Goal: Task Accomplishment & Management: Complete application form

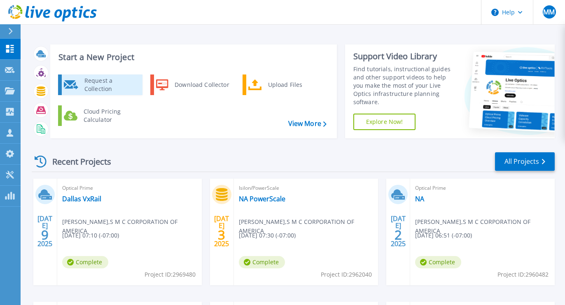
click at [94, 84] on div "Request a Collection" at bounding box center [110, 85] width 60 height 16
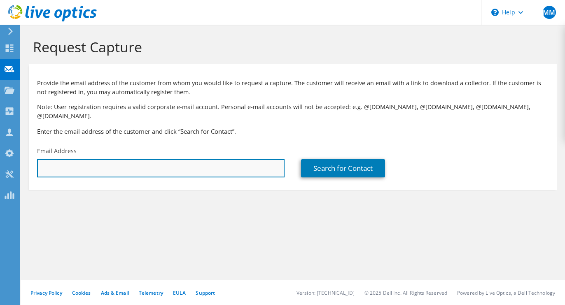
click at [59, 159] on input "text" at bounding box center [161, 168] width 248 height 18
paste input "ho.wuipin@smc.com"
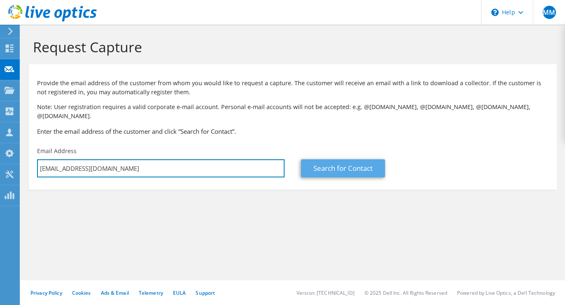
type input "ho.wuipin@smc.com"
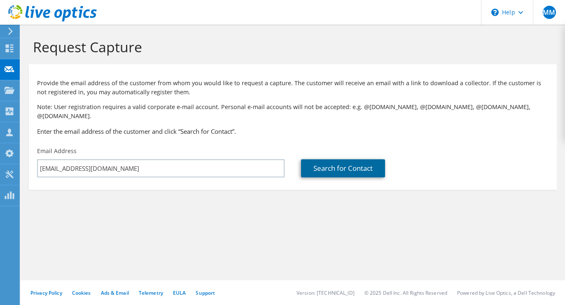
click at [331, 159] on link "Search for Contact" at bounding box center [343, 168] width 84 height 18
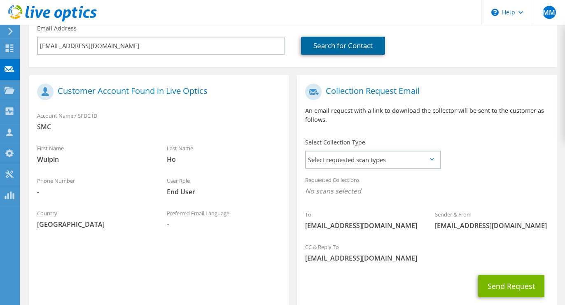
scroll to position [124, 0]
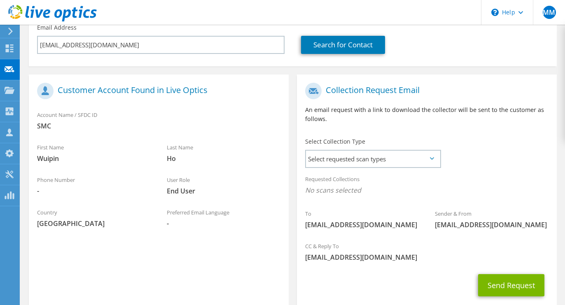
click at [432, 157] on icon at bounding box center [432, 158] width 4 height 2
click at [431, 157] on icon at bounding box center [432, 158] width 4 height 2
click at [391, 151] on span "Select requested scan types" at bounding box center [373, 159] width 134 height 16
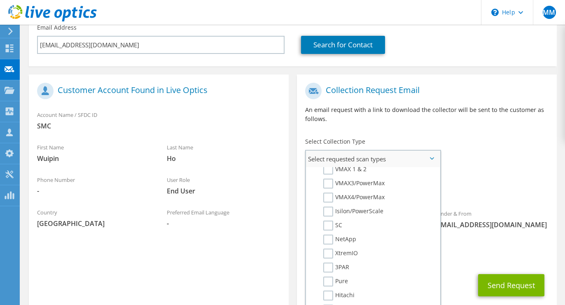
scroll to position [214, 0]
click at [330, 193] on label "Isilon/PowerScale" at bounding box center [353, 198] width 60 height 10
click at [0, 0] on input "Isilon/PowerScale" at bounding box center [0, 0] width 0 height 0
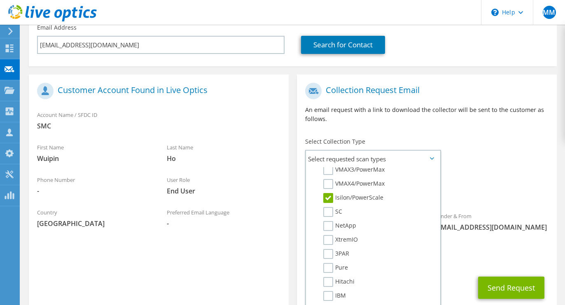
click at [490, 171] on div "Requested Collections No scans selected Isilon/PowerScale" at bounding box center [427, 187] width 260 height 33
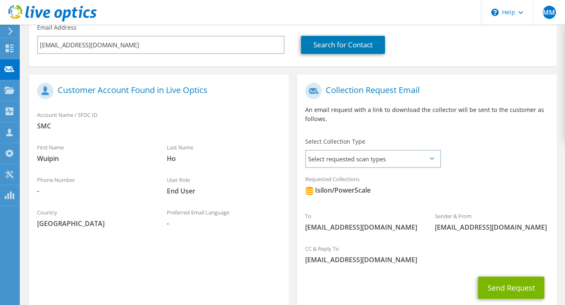
click at [140, 273] on section "Customer Account Found in Live Optics Account Name / SFDC ID SMC First Name Wui…" at bounding box center [159, 195] width 260 height 241
click at [510, 277] on button "Send Request" at bounding box center [511, 288] width 66 height 22
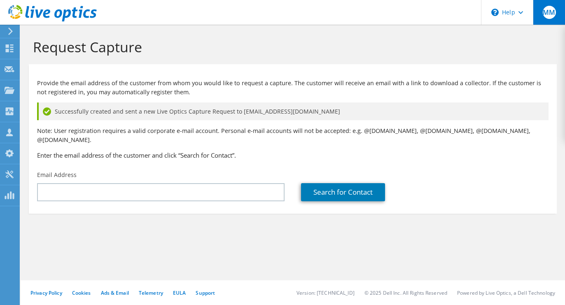
click at [546, 9] on span "MM" at bounding box center [549, 12] width 13 height 13
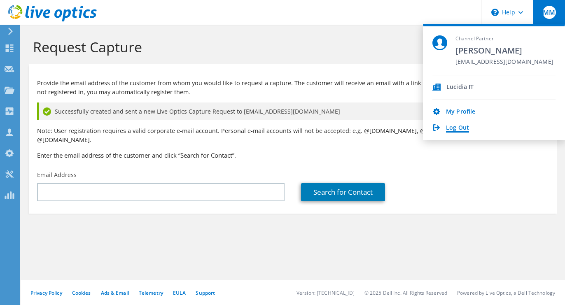
click at [464, 124] on link "Log Out" at bounding box center [457, 128] width 23 height 8
